Goal: Find specific page/section: Find specific page/section

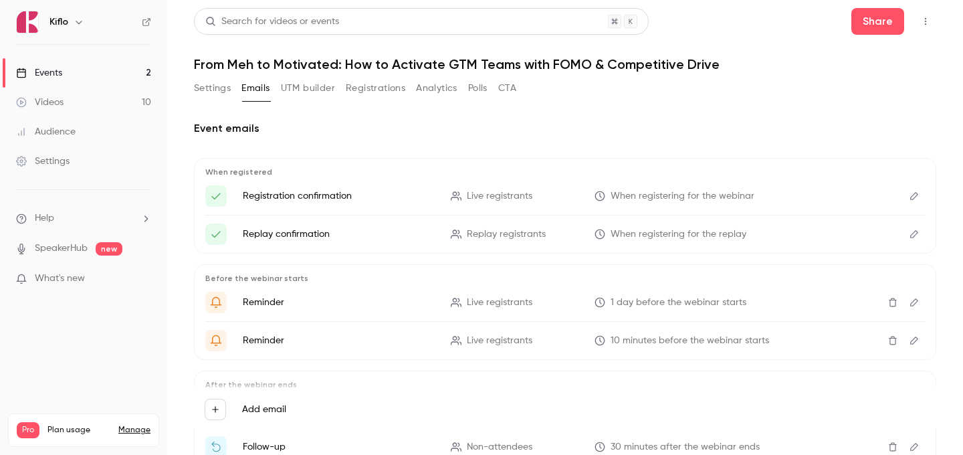
click at [119, 74] on link "Events 2" at bounding box center [83, 72] width 167 height 29
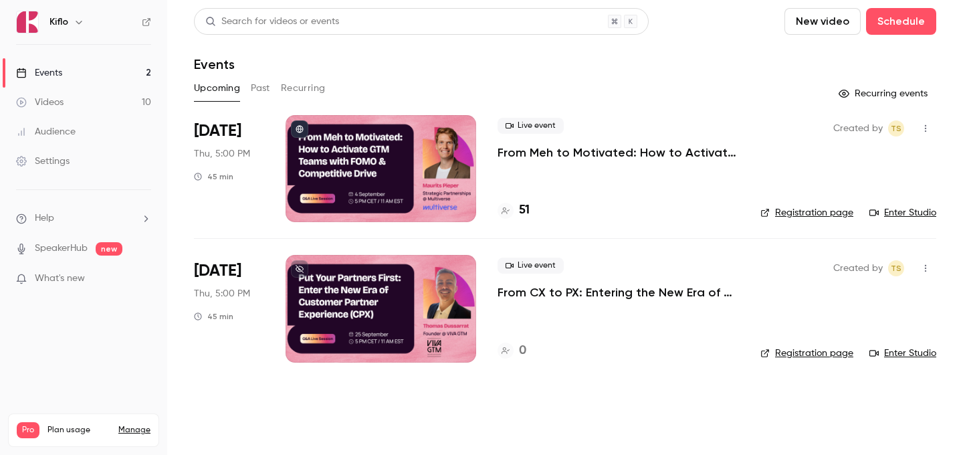
click at [912, 213] on link "Enter Studio" at bounding box center [902, 212] width 67 height 13
click at [521, 211] on h4 "51" at bounding box center [524, 210] width 11 height 18
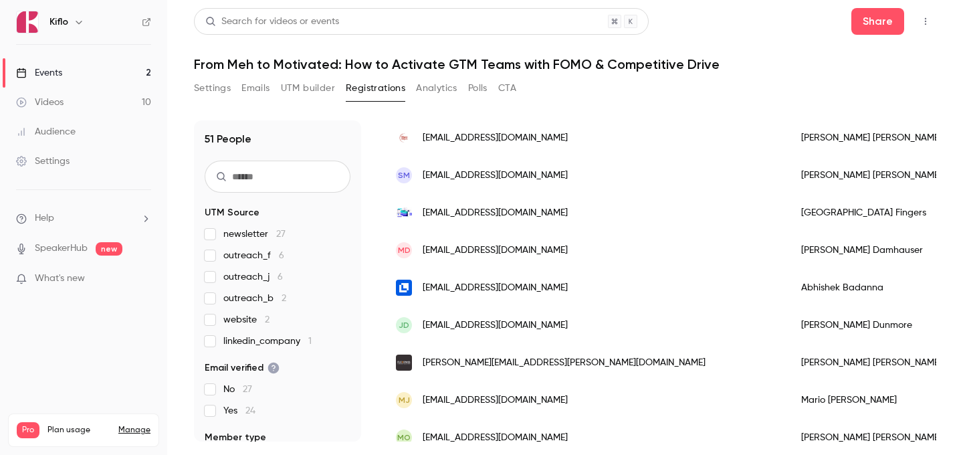
scroll to position [154, 0]
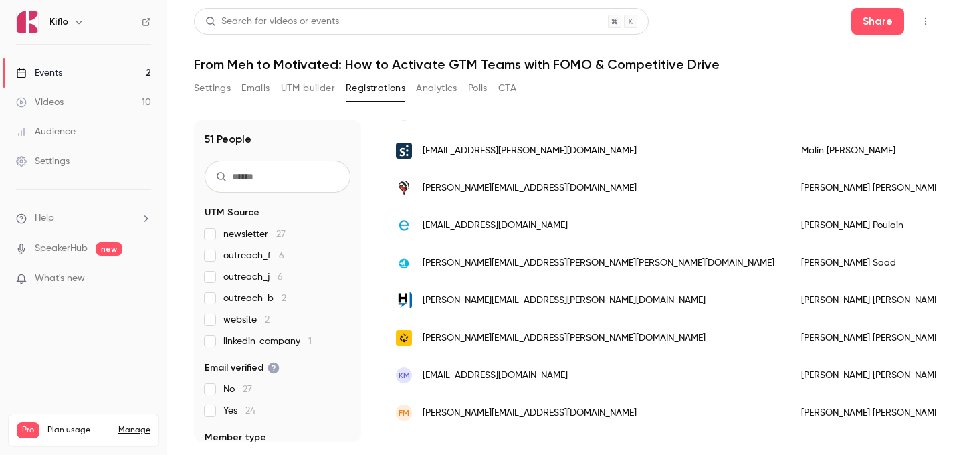
click at [117, 74] on link "Events 2" at bounding box center [83, 72] width 167 height 29
